Goal: Information Seeking & Learning: Learn about a topic

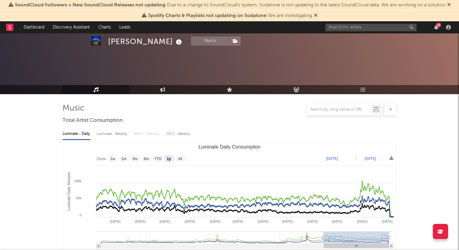
select select "1y"
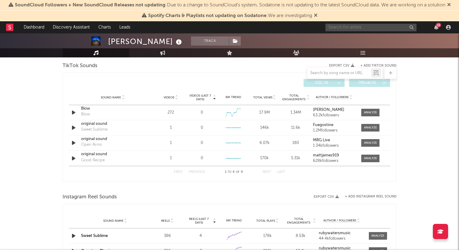
click at [352, 26] on input "text" at bounding box center [371, 28] width 91 height 8
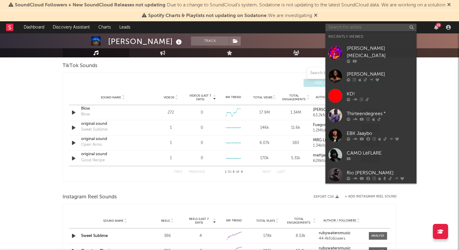
paste input "abdallahdiab"
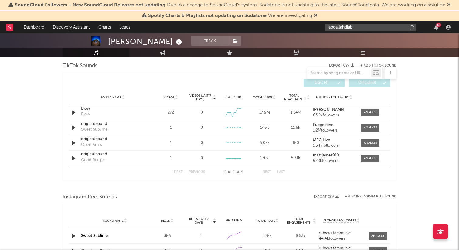
type input "abdallahdiab"
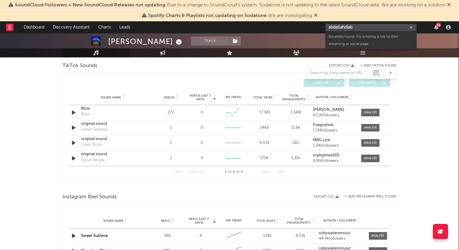
drag, startPoint x: 352, startPoint y: 27, endPoint x: 288, endPoint y: 27, distance: 63.5
click at [288, 27] on nav "Dashboard Discovery Assistant Charts Leads abdallahdiab 16" at bounding box center [229, 27] width 459 height 12
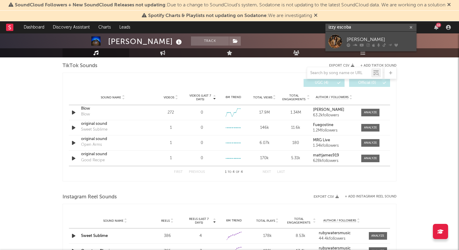
type input "izzy escoba"
click at [362, 36] on div "Izzy Escobar" at bounding box center [380, 39] width 67 height 7
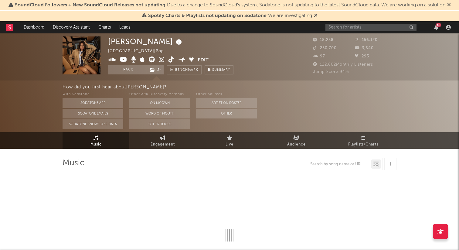
select select "6m"
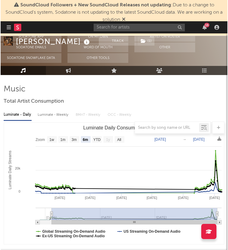
scroll to position [55, 0]
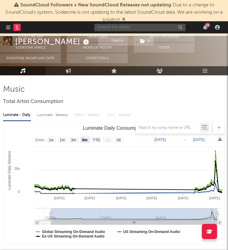
click at [105, 29] on input "text" at bounding box center [139, 28] width 91 height 8
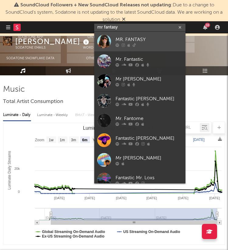
type input "mr fantasy"
click at [126, 40] on div "MR. FANTASY" at bounding box center [148, 39] width 67 height 7
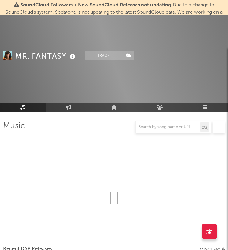
scroll to position [55, 0]
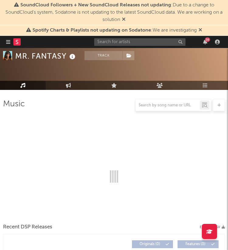
select select "1w"
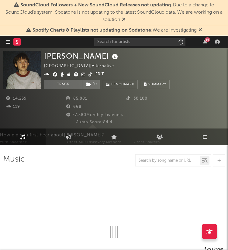
select select "6m"
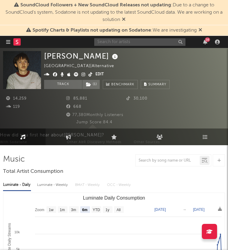
click at [134, 42] on input "text" at bounding box center [139, 42] width 91 height 8
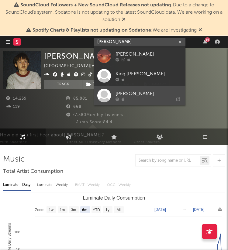
type input "briley king"
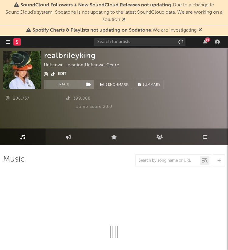
select select "1w"
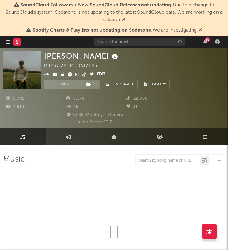
select select "6m"
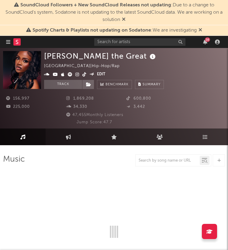
select select "6m"
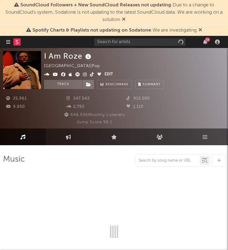
select select "6m"
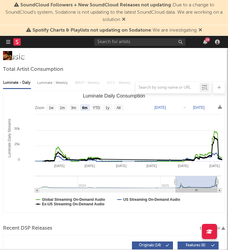
scroll to position [107, 0]
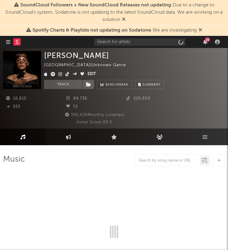
select select "1w"
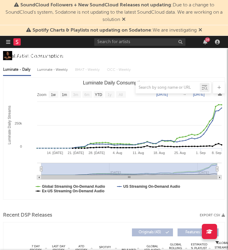
scroll to position [115, 0]
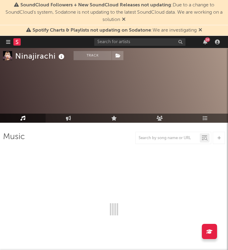
scroll to position [24, 0]
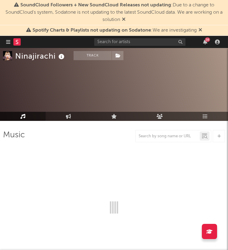
select select "6m"
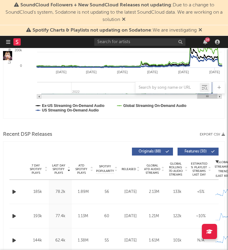
scroll to position [0, 0]
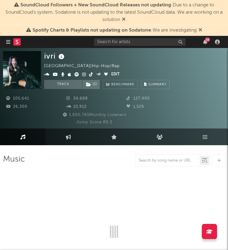
select select "6m"
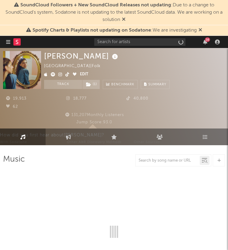
select select "6m"
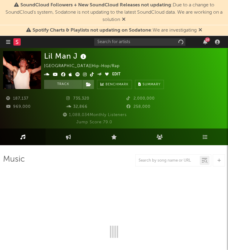
select select "6m"
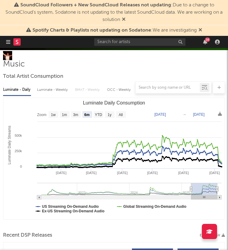
scroll to position [98, 0]
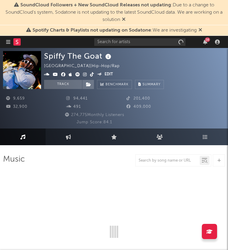
select select "6m"
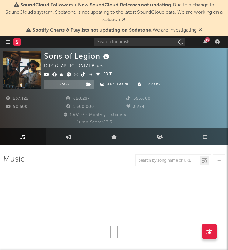
select select "6m"
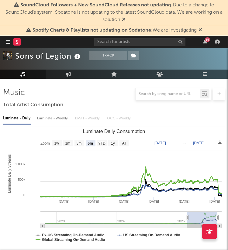
scroll to position [71, 0]
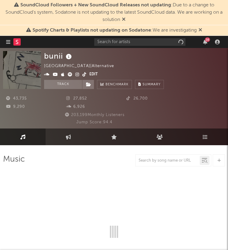
select select "6m"
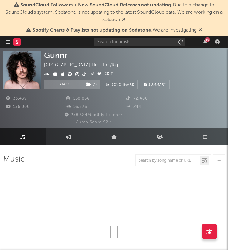
select select "6m"
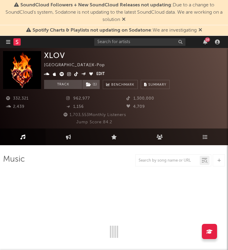
select select "6m"
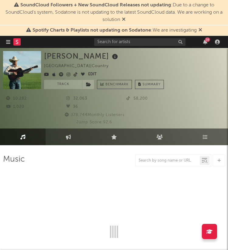
select select "1w"
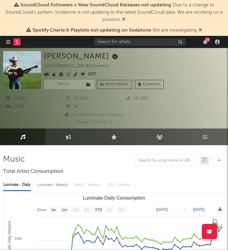
click at [146, 37] on div "16" at bounding box center [158, 42] width 128 height 12
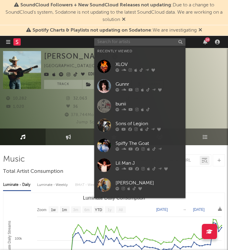
click at [142, 43] on input "text" at bounding box center [139, 42] width 91 height 8
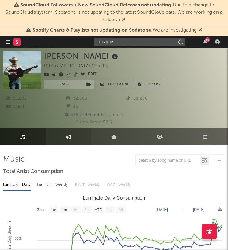
type input "rozzque"
drag, startPoint x: 137, startPoint y: 44, endPoint x: 28, endPoint y: 38, distance: 109.3
click at [28, 38] on nav "Dashboard Discovery Assistant Charts Leads rozzque 16" at bounding box center [114, 42] width 228 height 12
paste input "rozzzqween"
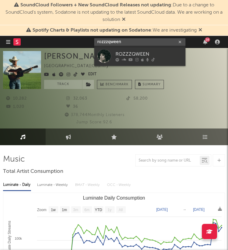
type input "rozzzqween"
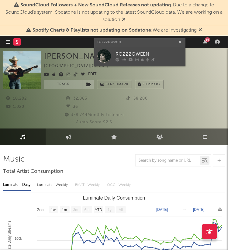
click at [135, 50] on link "ROZZZQWEEN" at bounding box center [139, 56] width 91 height 20
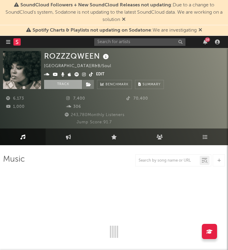
select select "6m"
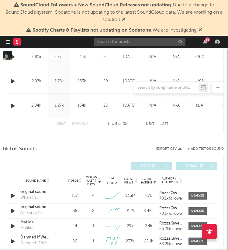
scroll to position [0, 1]
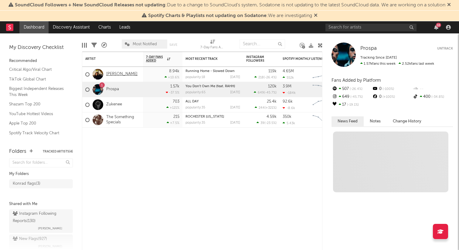
click at [110, 75] on link "[PERSON_NAME]" at bounding box center [121, 74] width 31 height 5
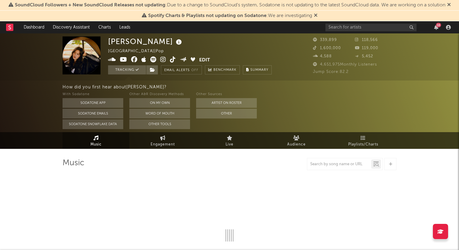
select select "6m"
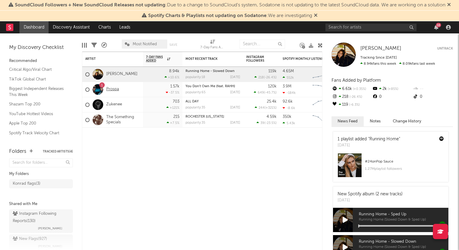
click at [112, 90] on link "Prospa" at bounding box center [112, 89] width 13 height 5
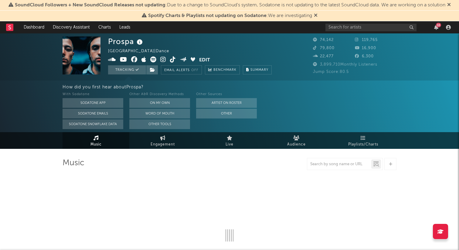
select select "6m"
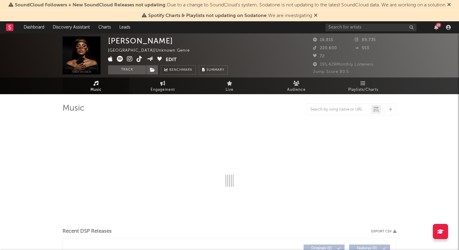
select select "1w"
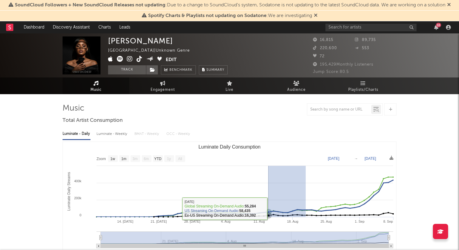
drag, startPoint x: 306, startPoint y: 208, endPoint x: 229, endPoint y: 205, distance: 76.7
type input "[DATE]"
